Goal: Task Accomplishment & Management: Use online tool/utility

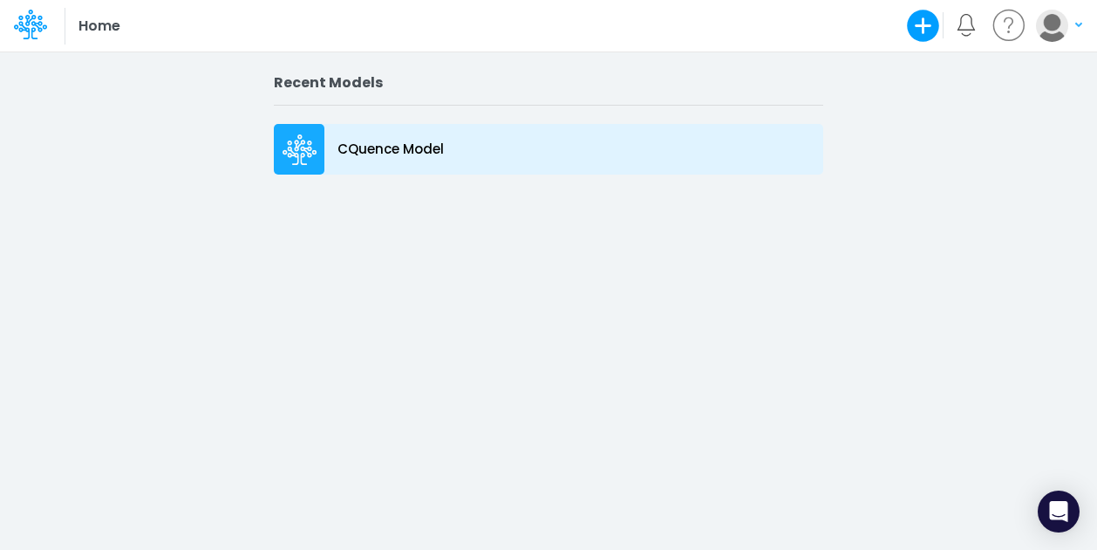
click at [396, 154] on p "CQuence Model" at bounding box center [391, 150] width 106 height 20
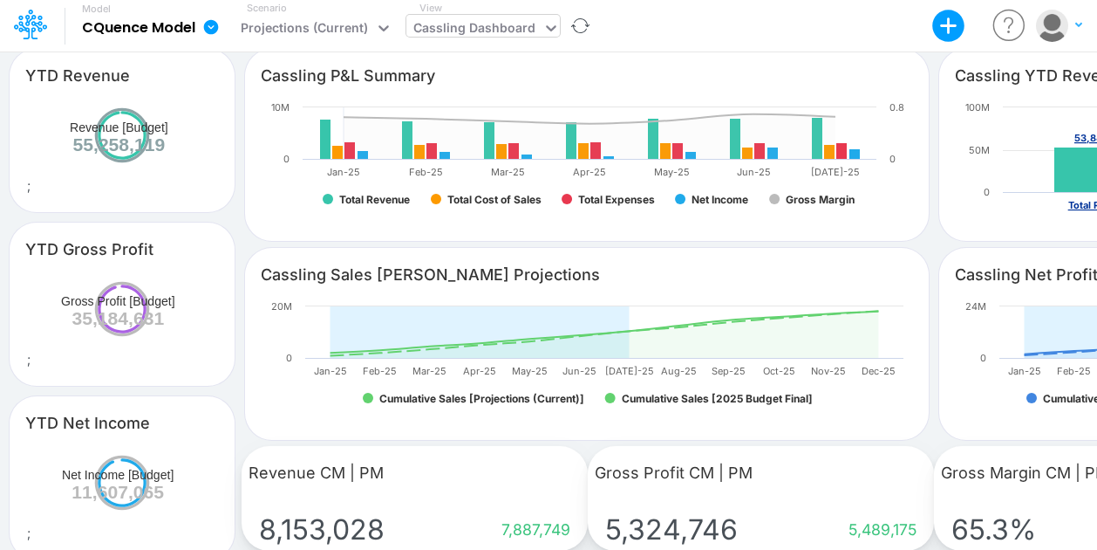
click at [492, 15] on div "Cassling Dashboard" at bounding box center [475, 29] width 136 height 29
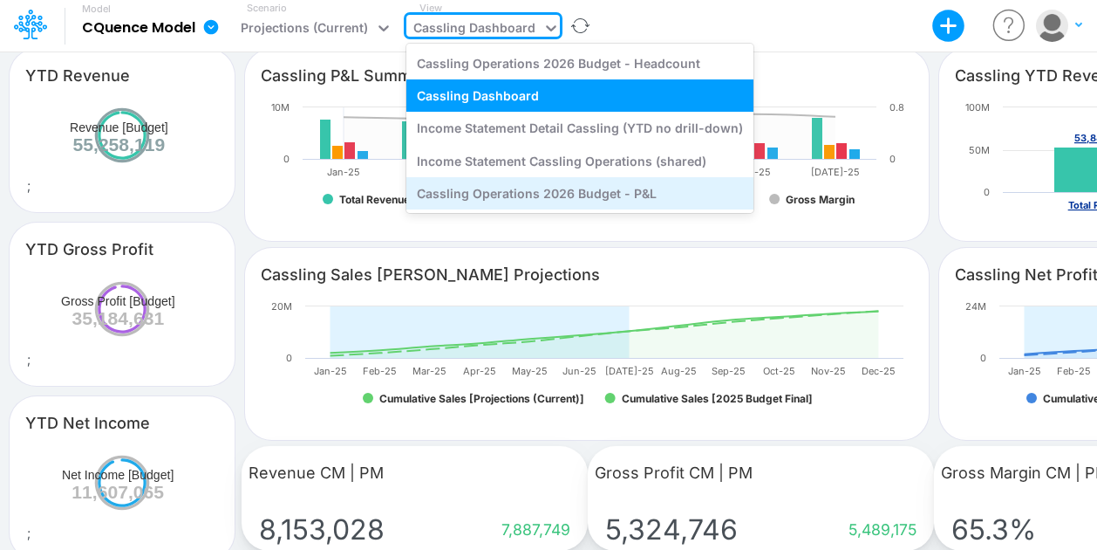
click at [584, 195] on div "Cassling Operations 2026 Budget - P&L" at bounding box center [580, 193] width 347 height 32
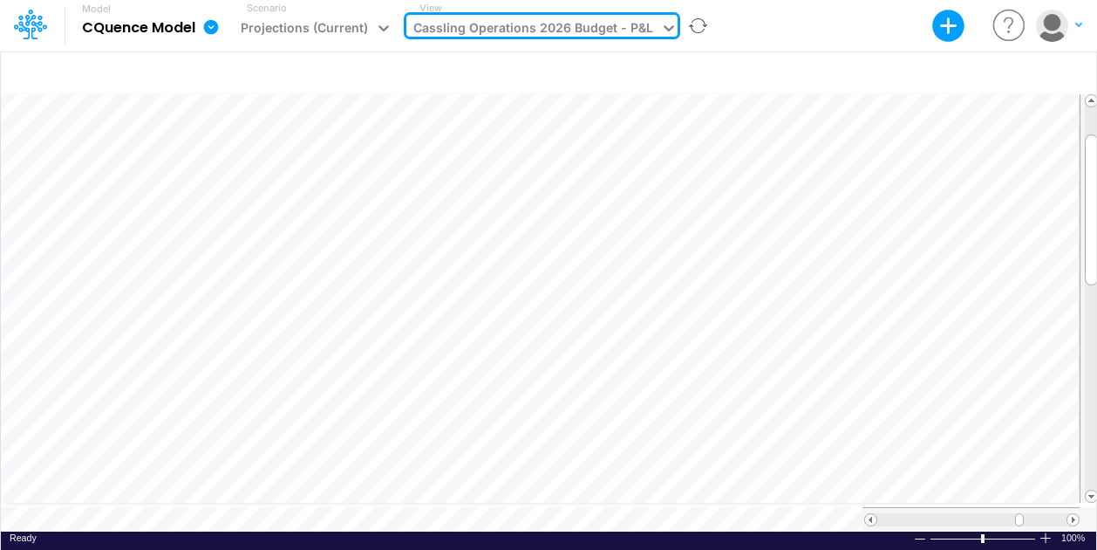
click at [660, 26] on icon at bounding box center [668, 27] width 17 height 17
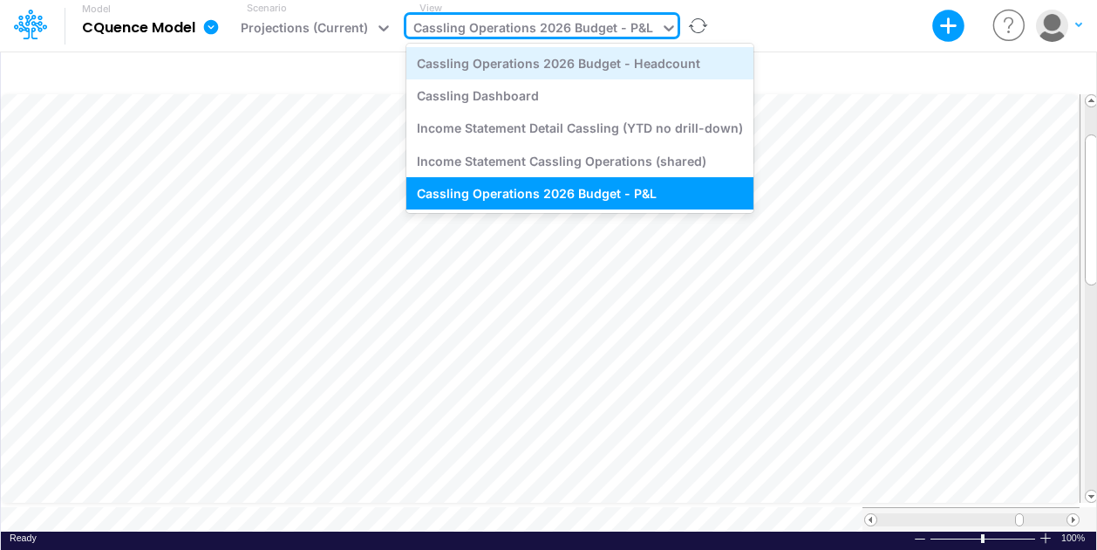
click at [526, 62] on div "Cassling Operations 2026 Budget - Headcount" at bounding box center [580, 63] width 347 height 32
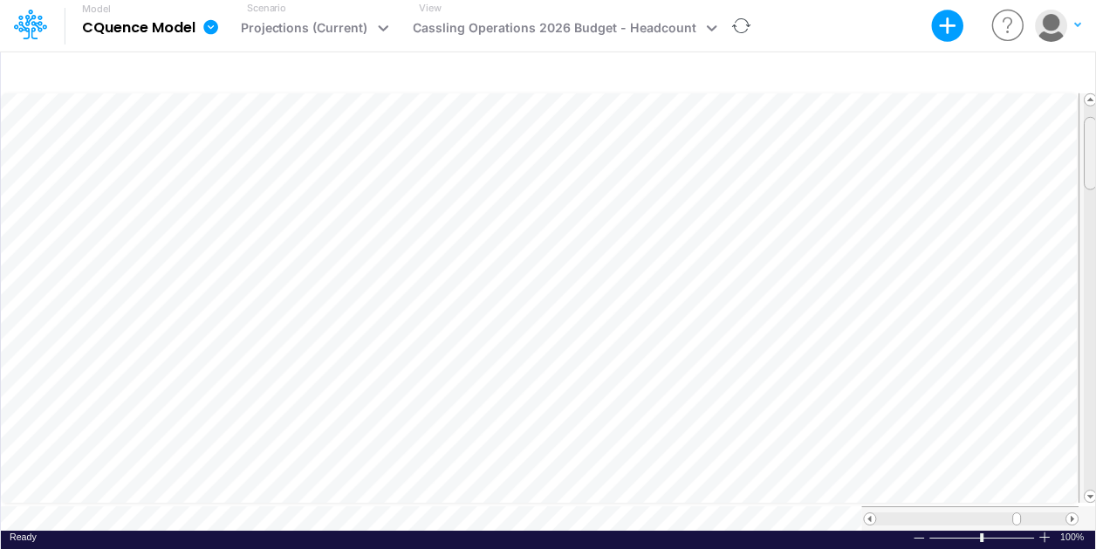
scroll to position [9, 0]
drag, startPoint x: 1088, startPoint y: 167, endPoint x: 1104, endPoint y: 174, distance: 17.6
click at [1097, 174] on html "Model CQuence Model Export Excel Scenario Projections (Current) View Cassling O…" at bounding box center [548, 275] width 1097 height 550
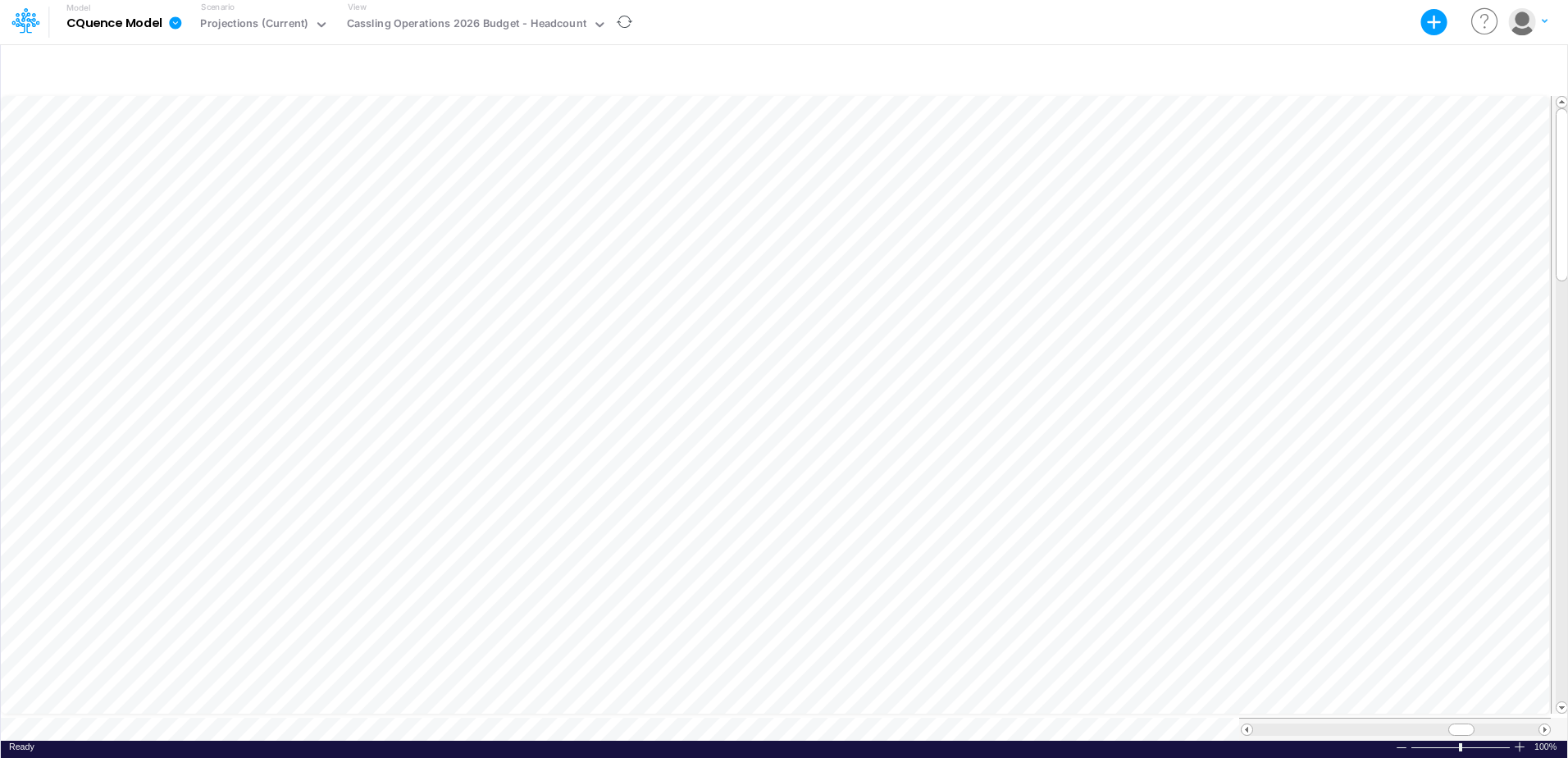
scroll to position [8, 1]
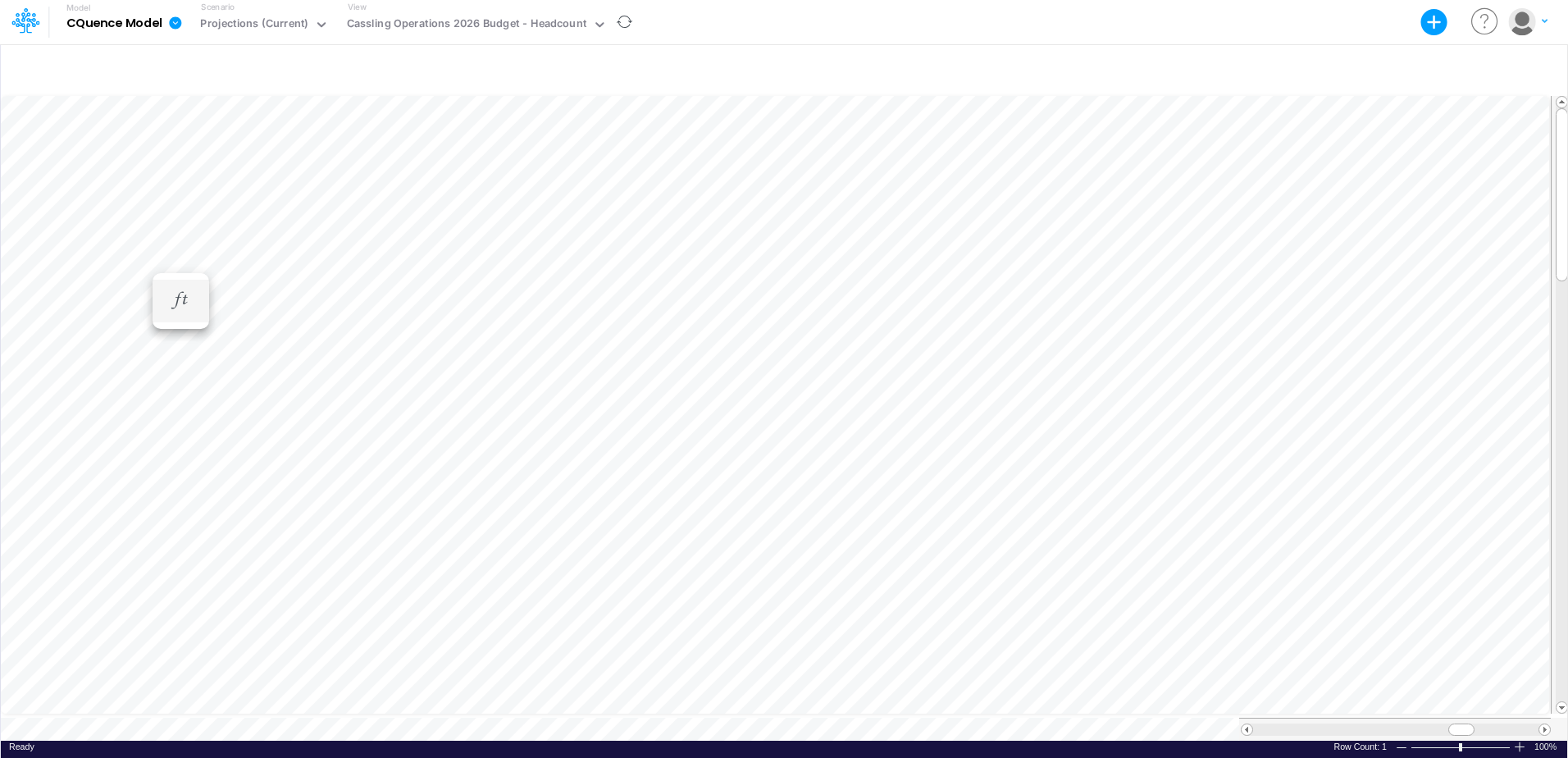
scroll to position [8, 0]
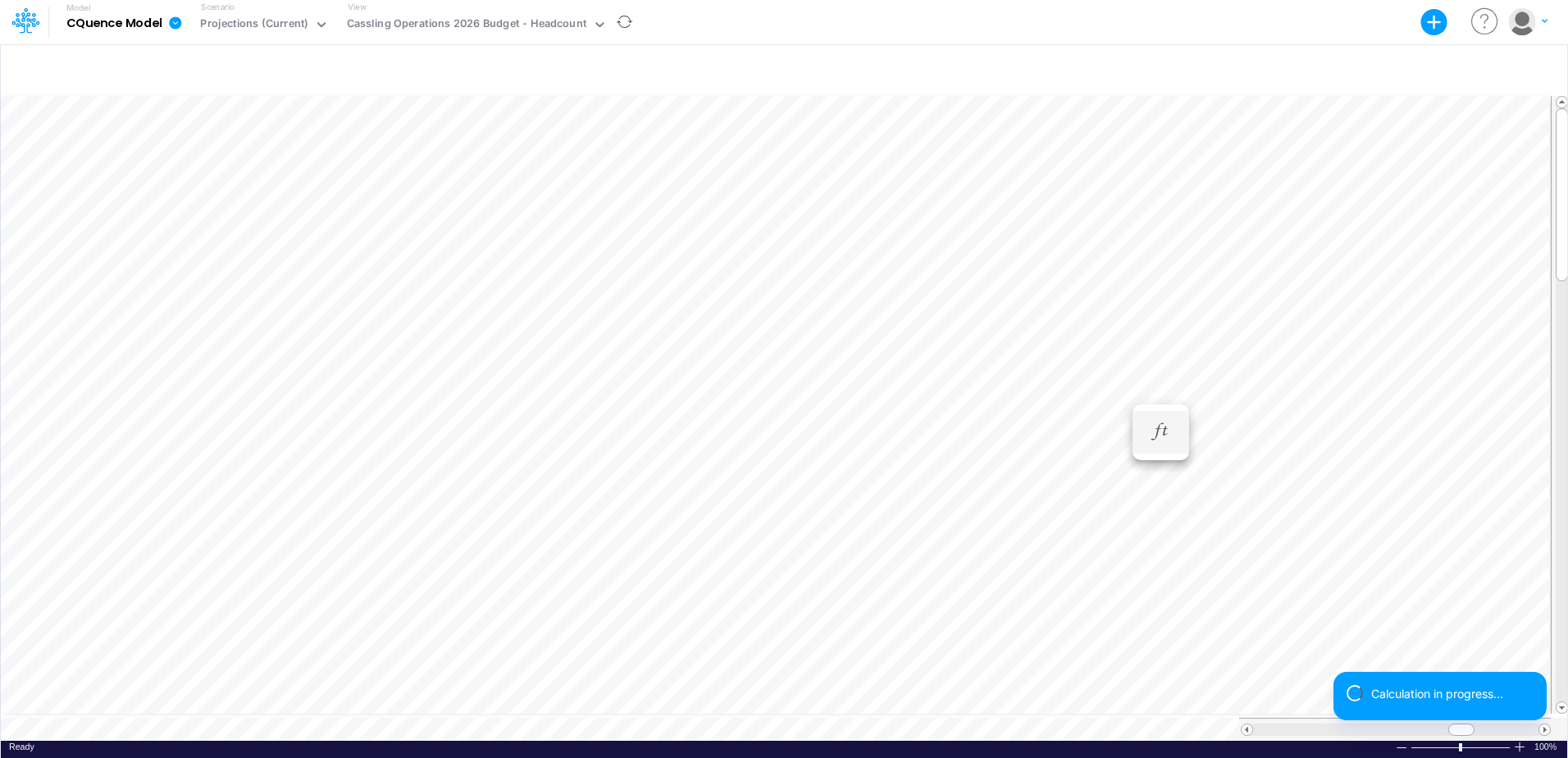
scroll to position [8, 1]
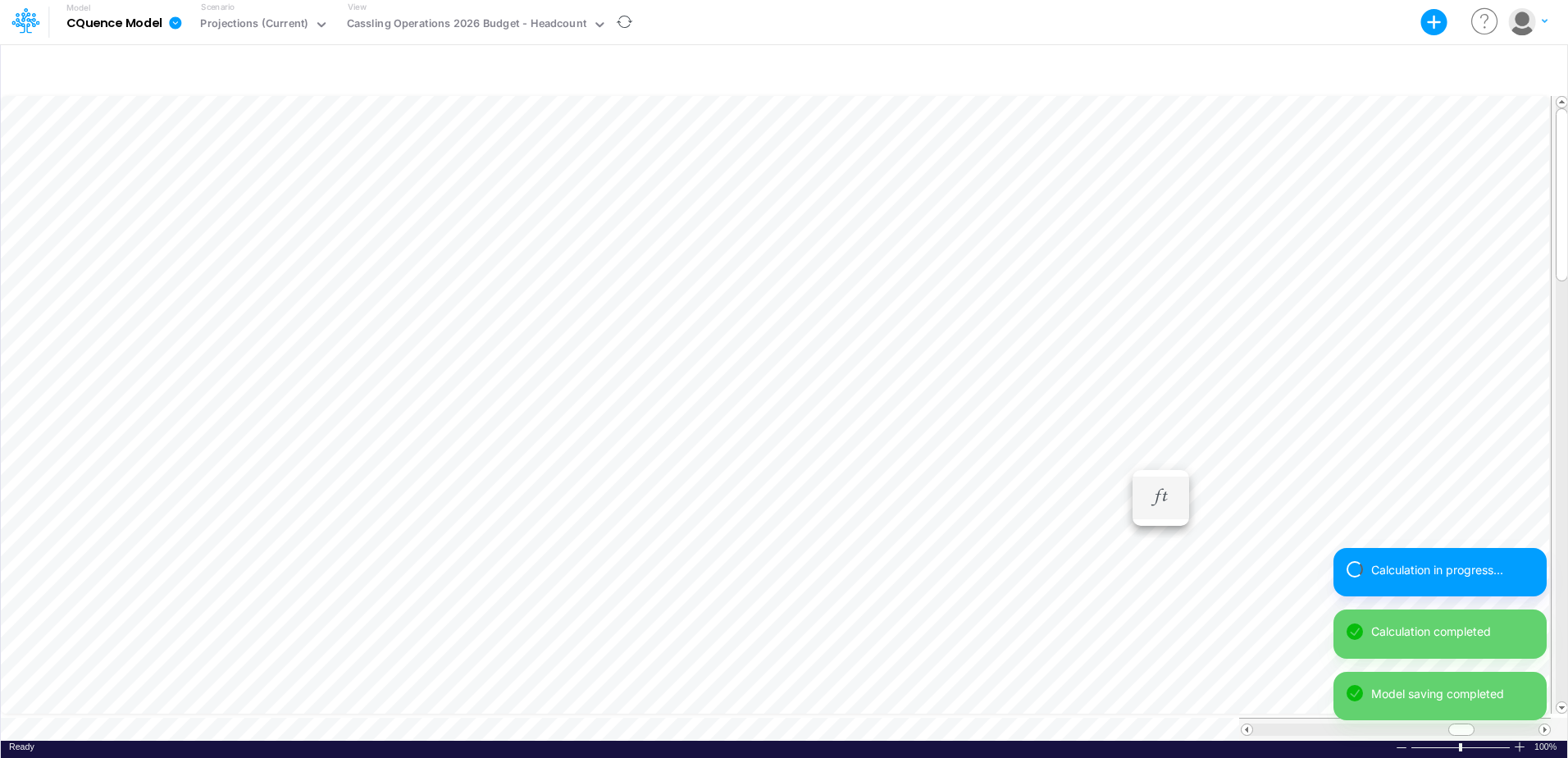
scroll to position [8, 1]
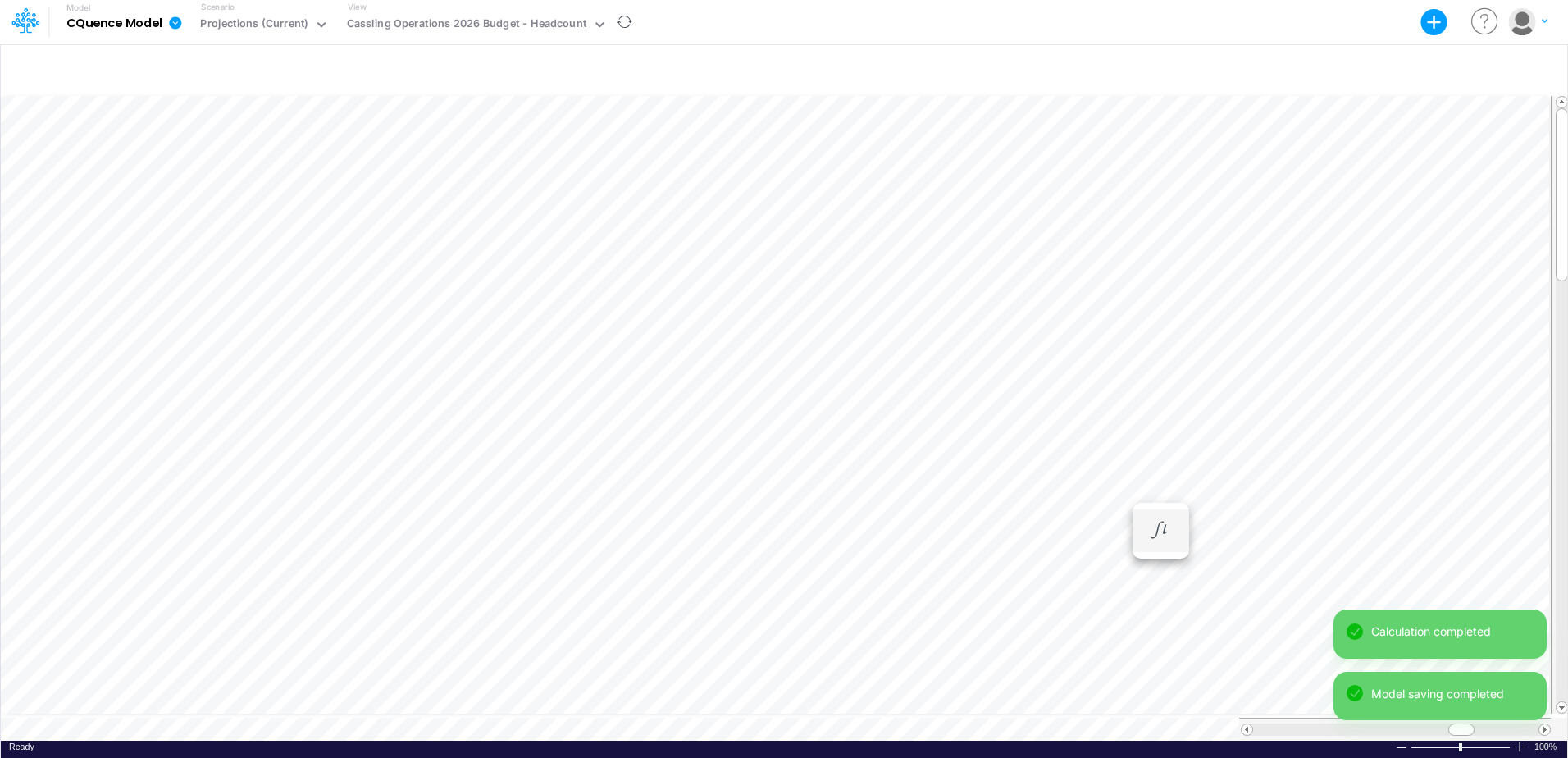
scroll to position [8, 1]
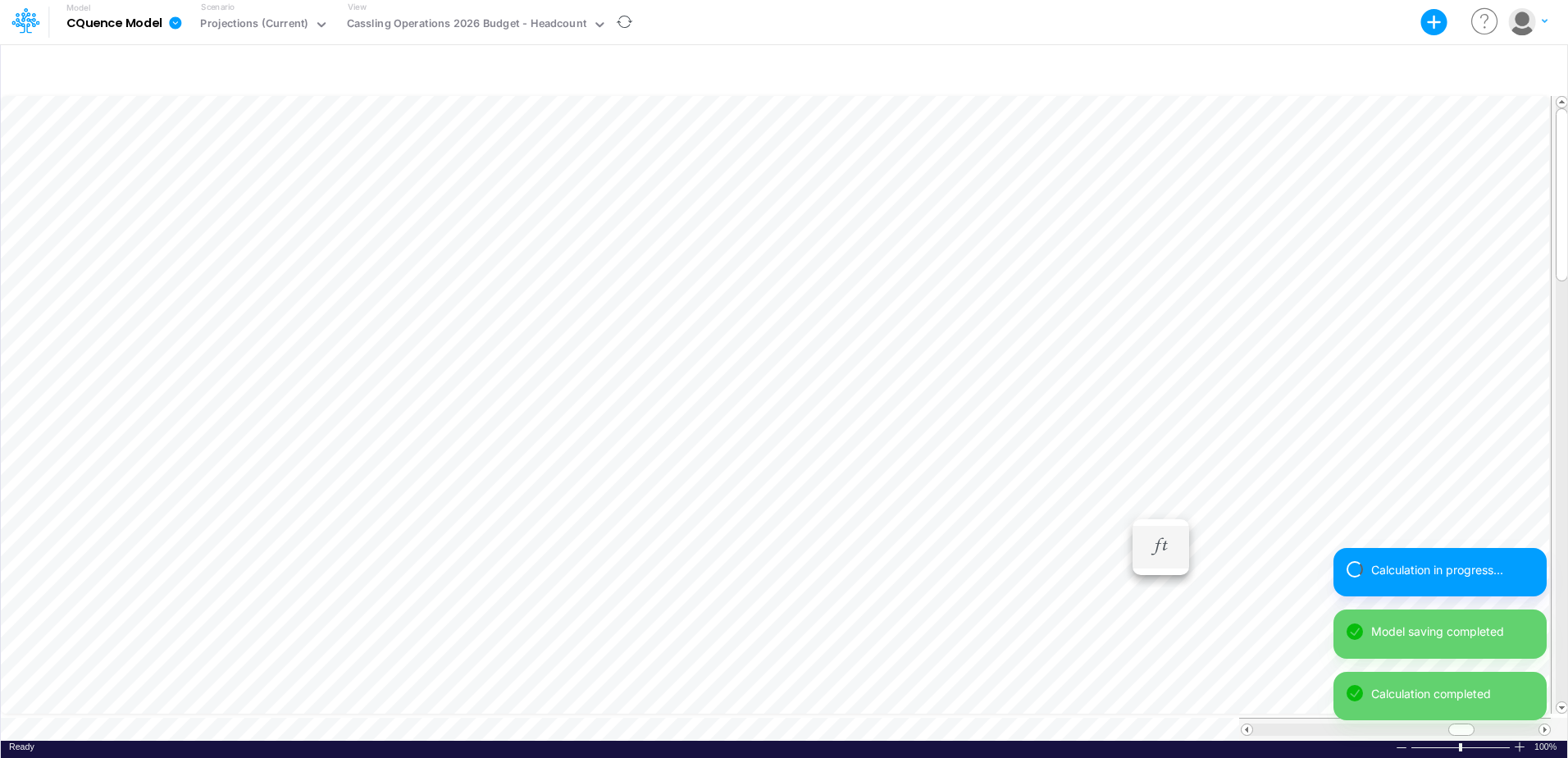
scroll to position [8, 1]
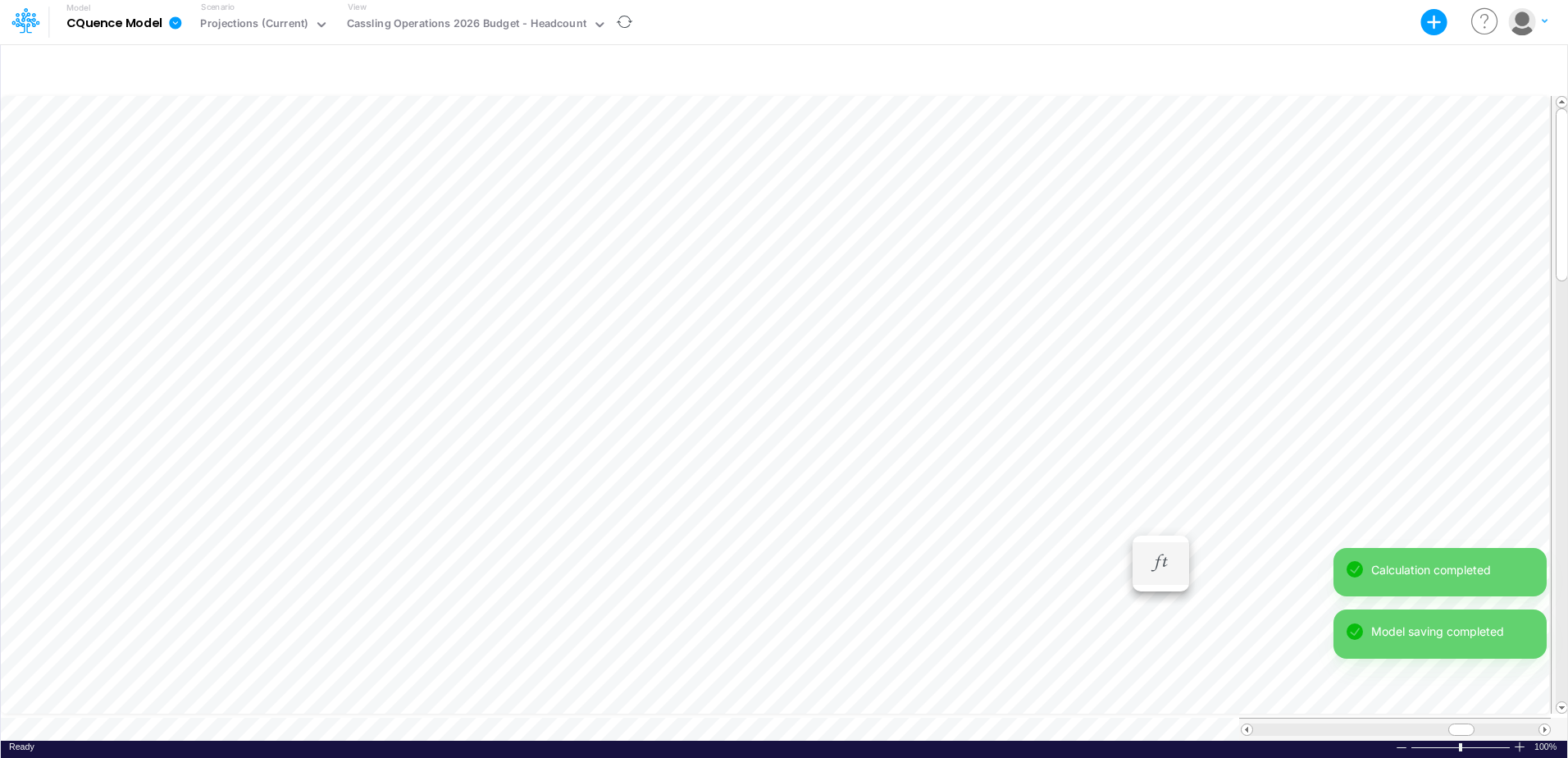
scroll to position [8, 1]
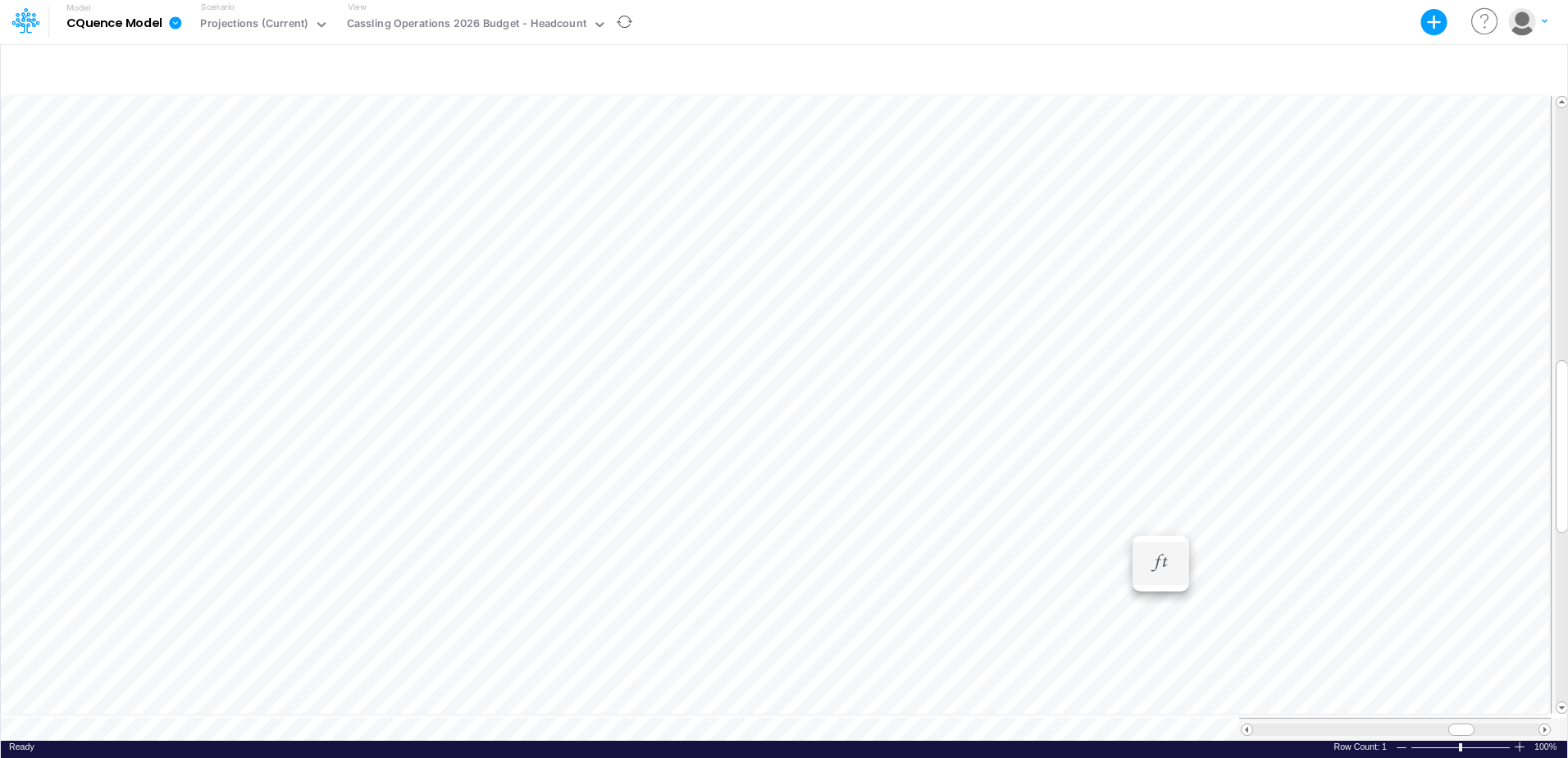
scroll to position [8, 0]
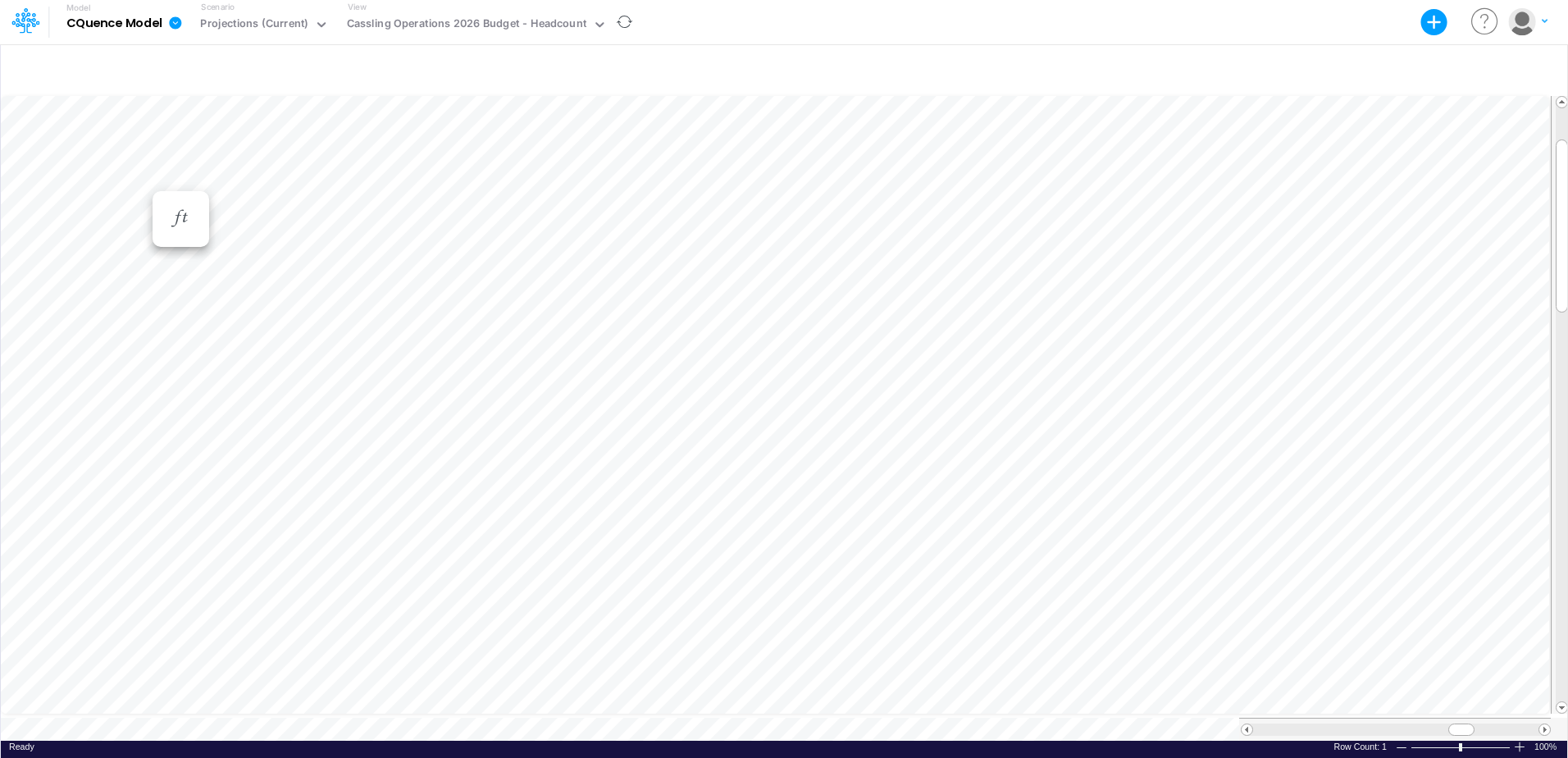
scroll to position [8, 0]
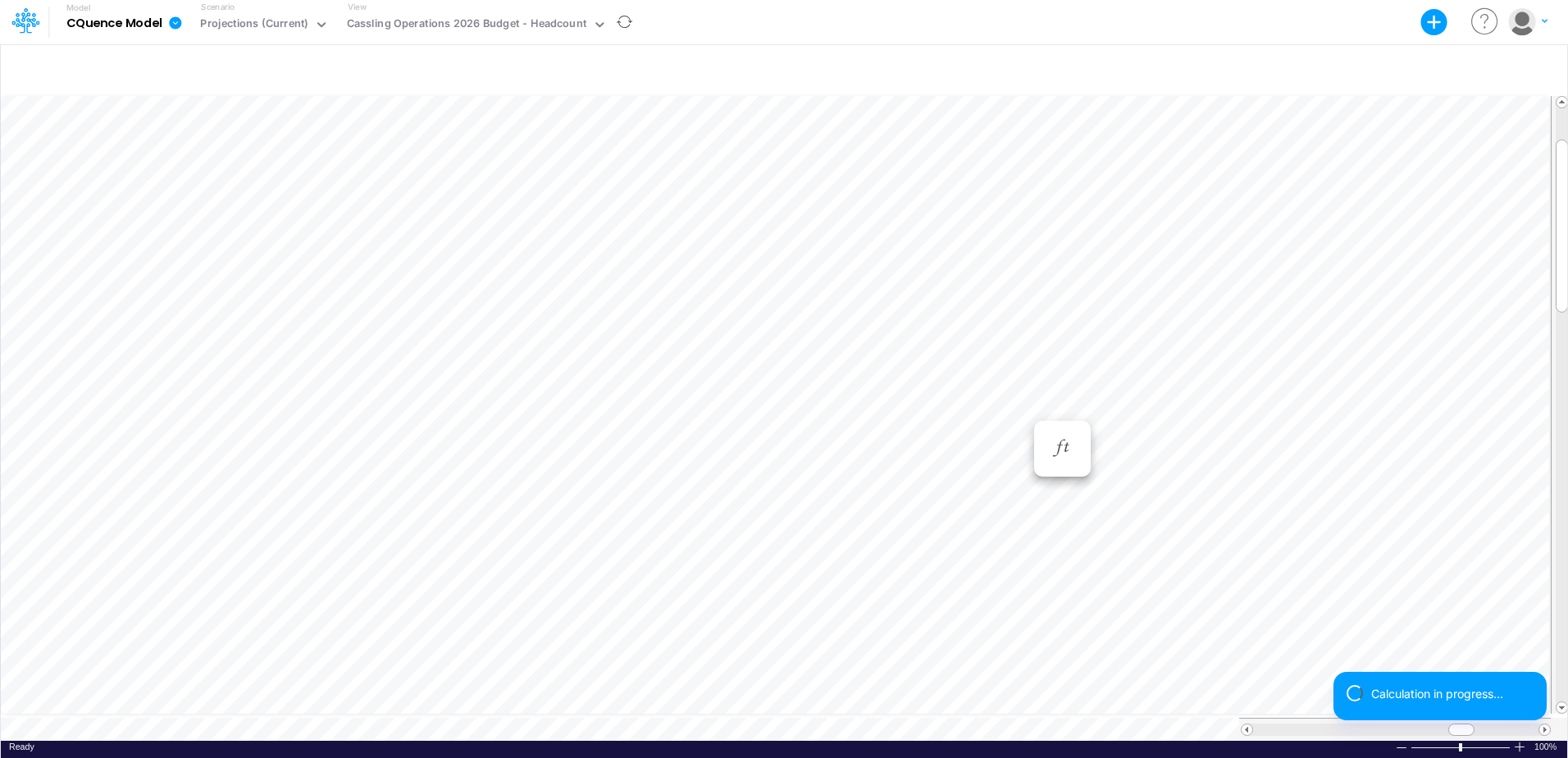
scroll to position [8, 1]
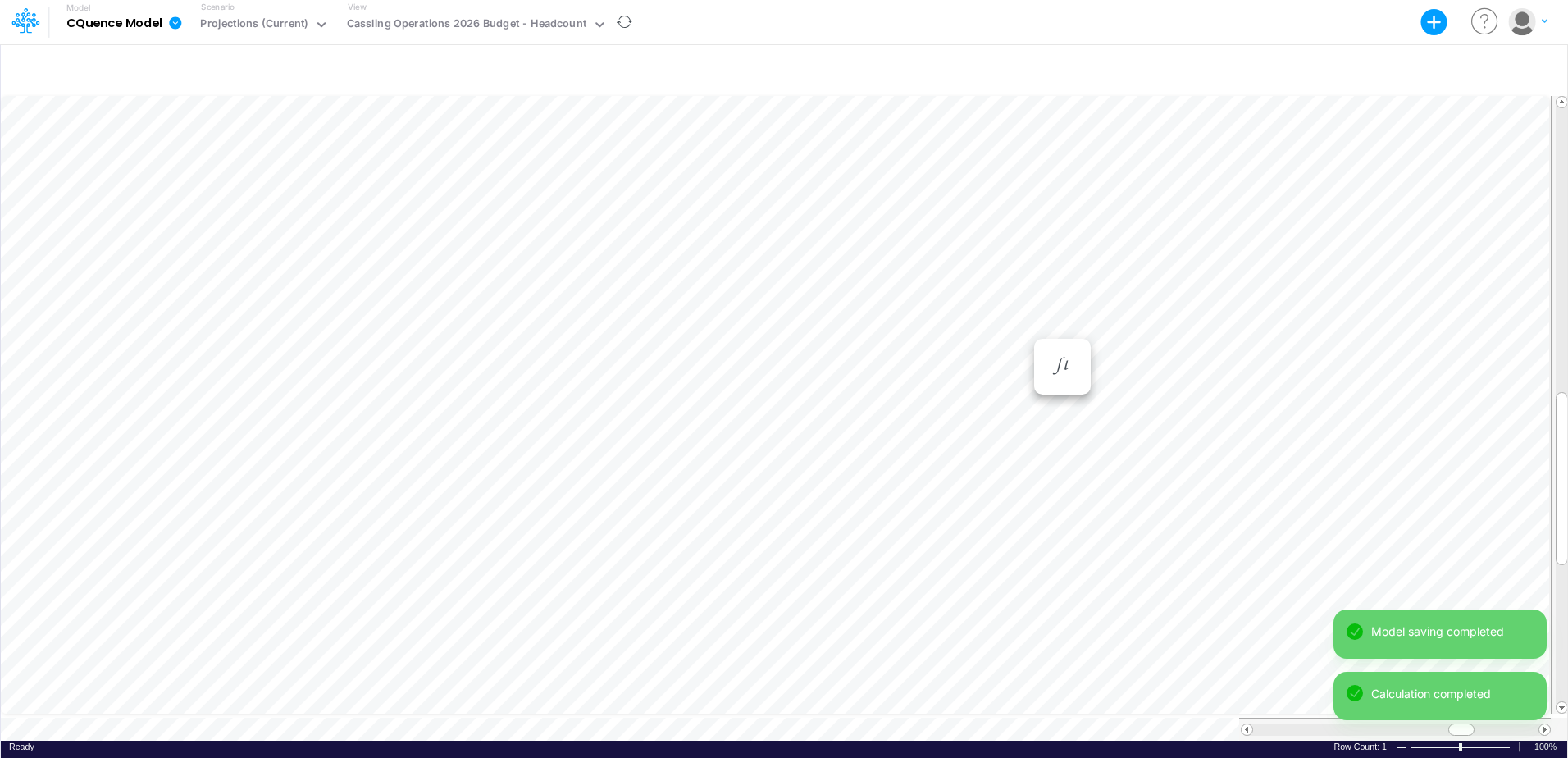
scroll to position [8, 0]
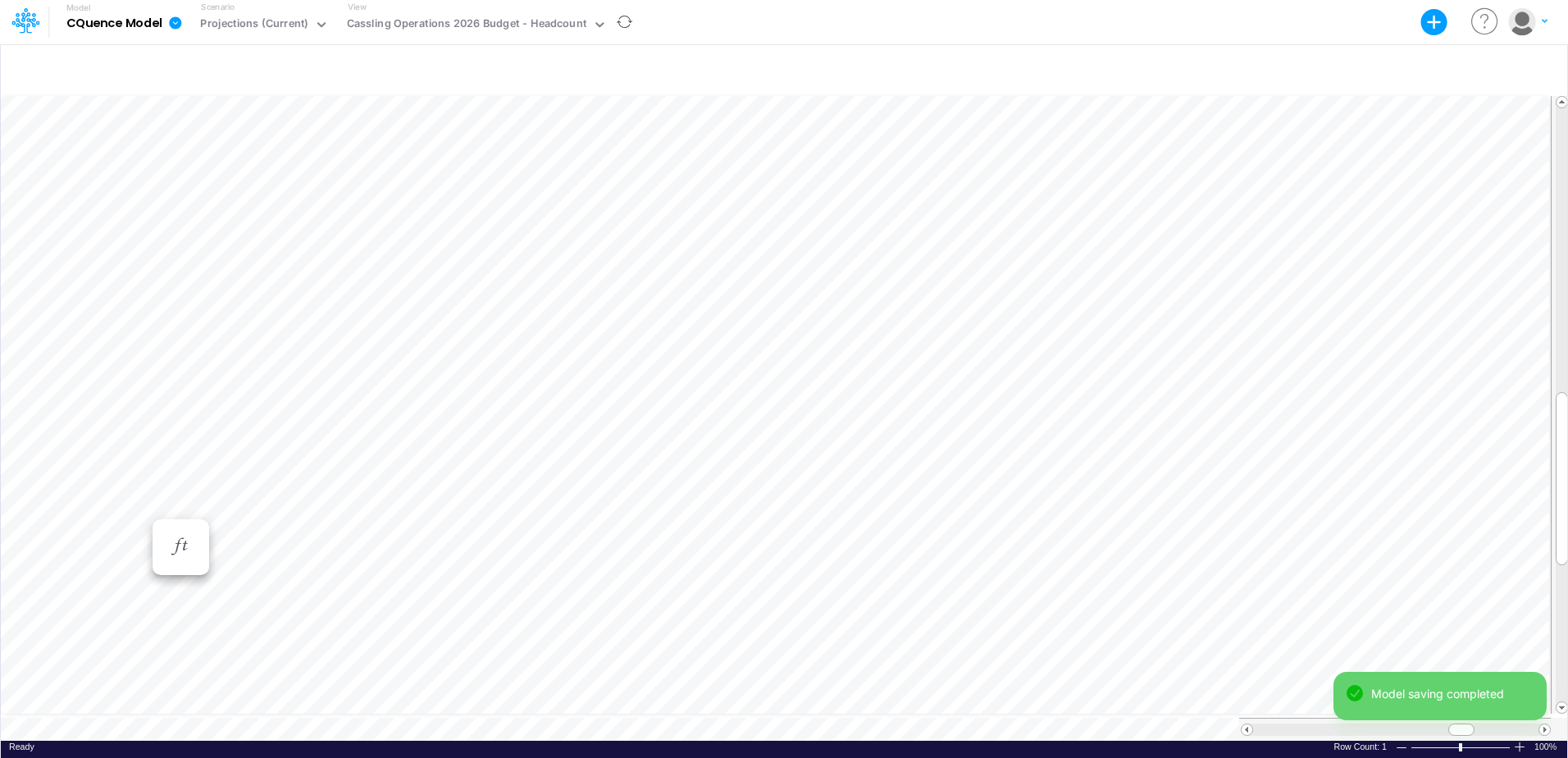
scroll to position [8, 0]
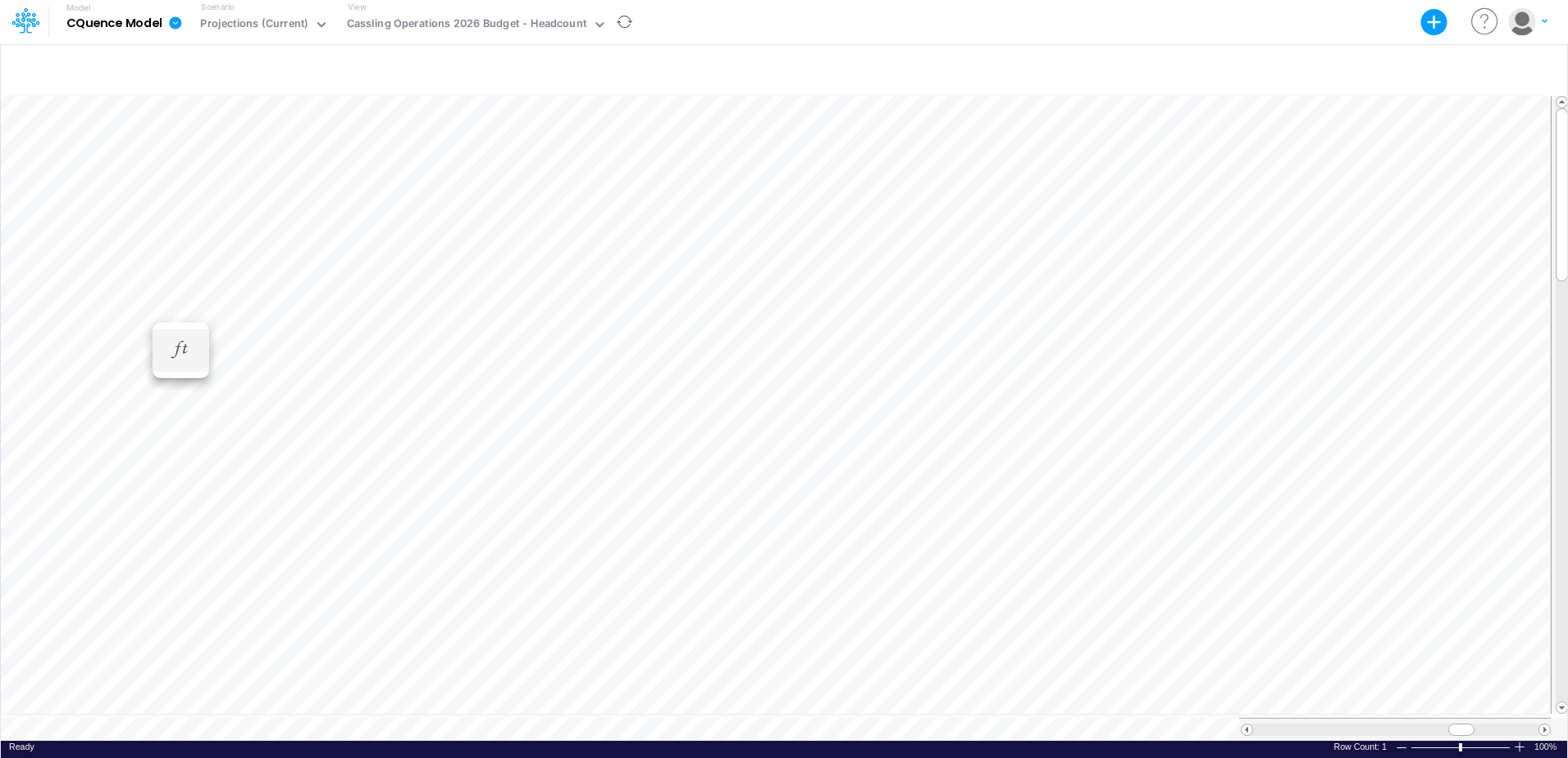
scroll to position [8, 0]
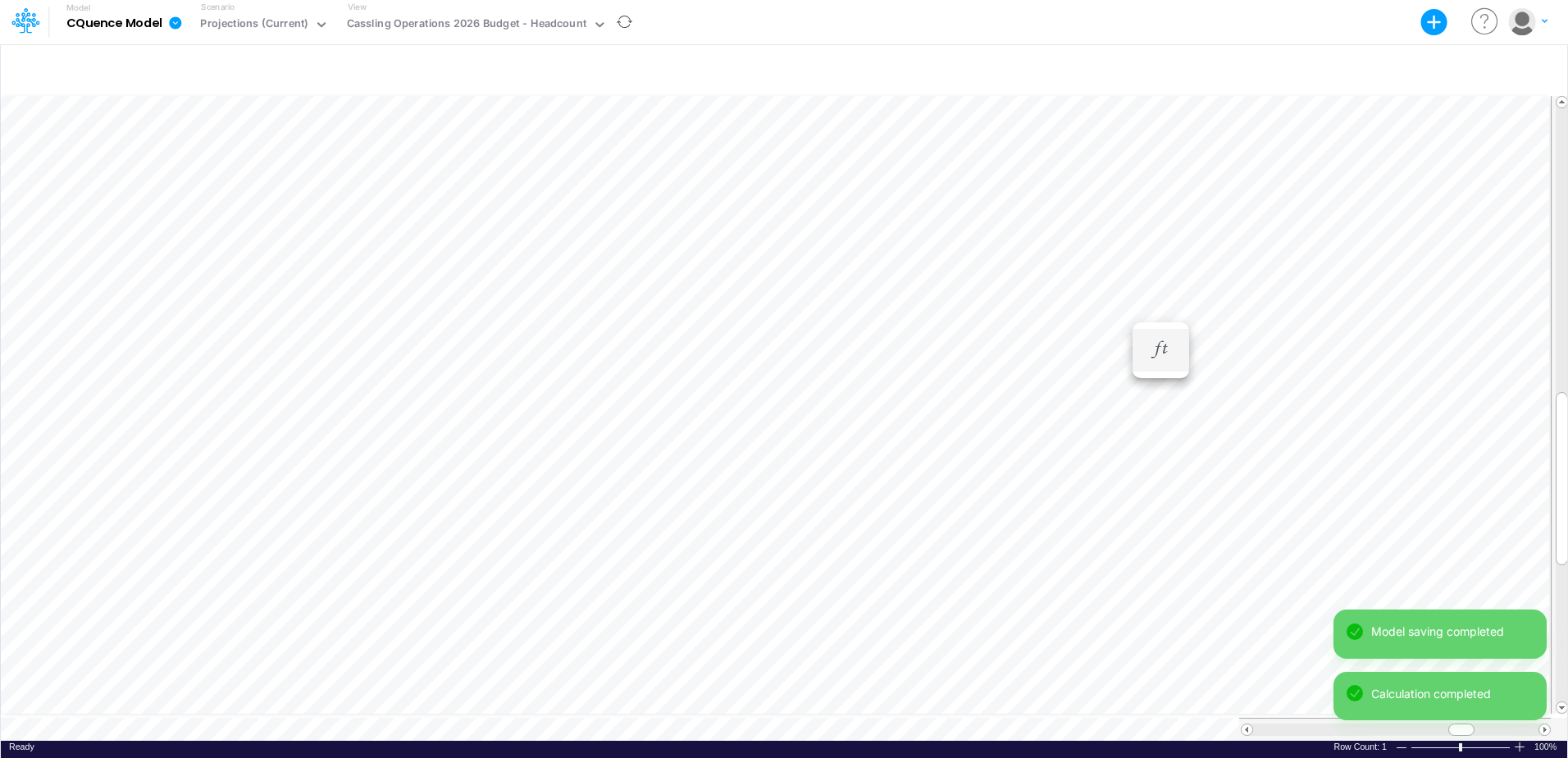
scroll to position [8, 0]
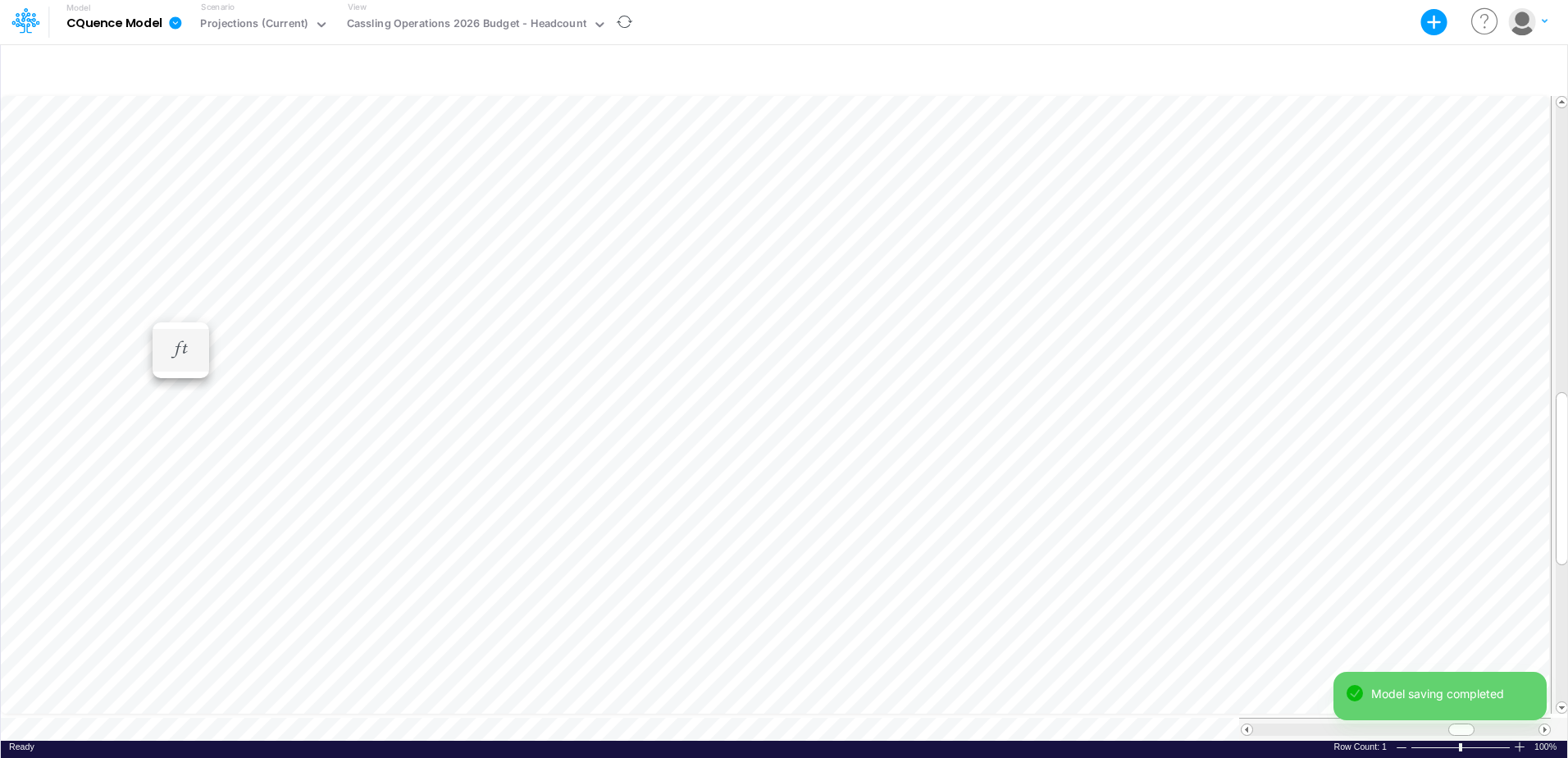
scroll to position [8, 0]
